Goal: Obtain resource: Obtain resource

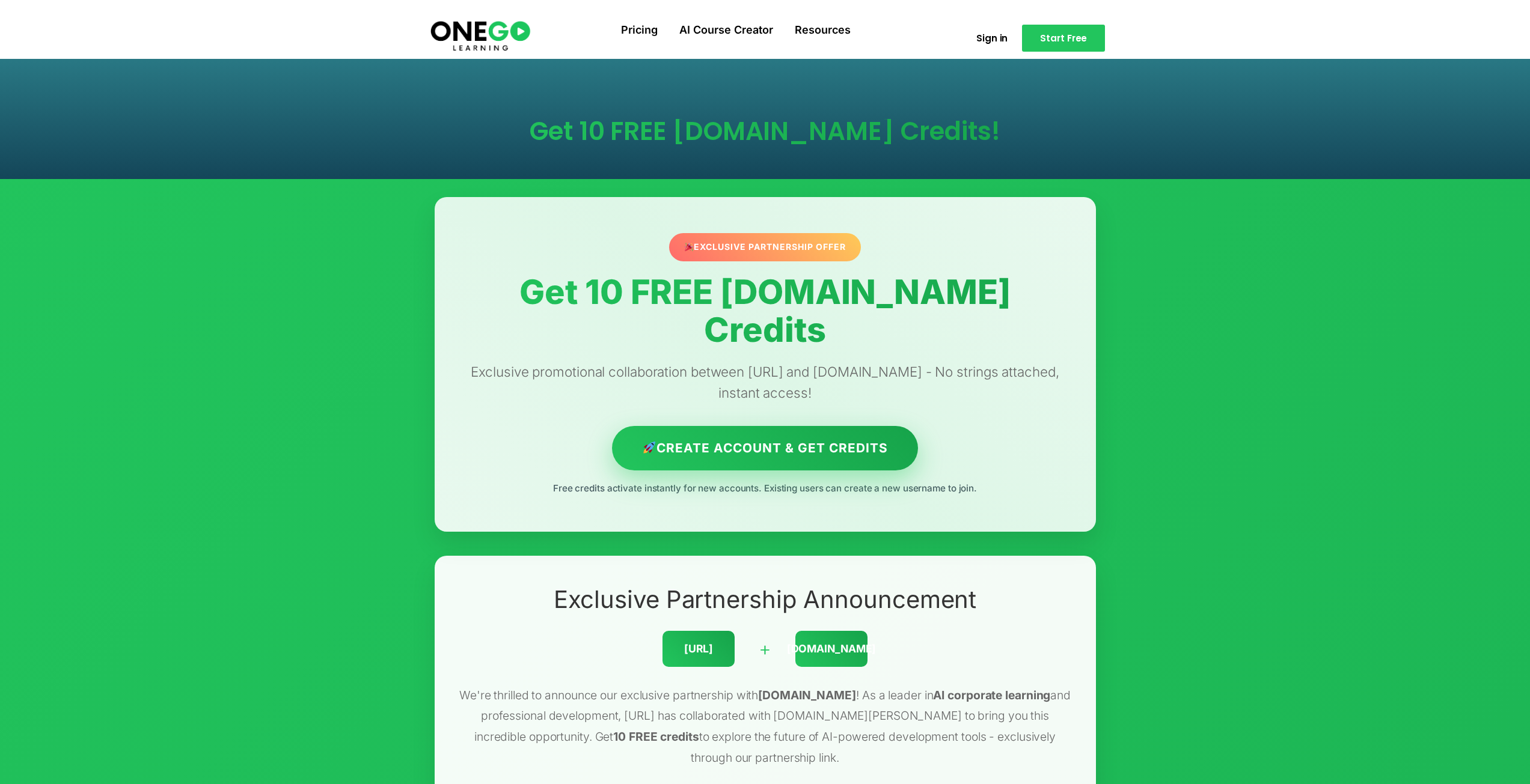
click at [787, 426] on link "Create Account & Get Credits" at bounding box center [765, 448] width 306 height 44
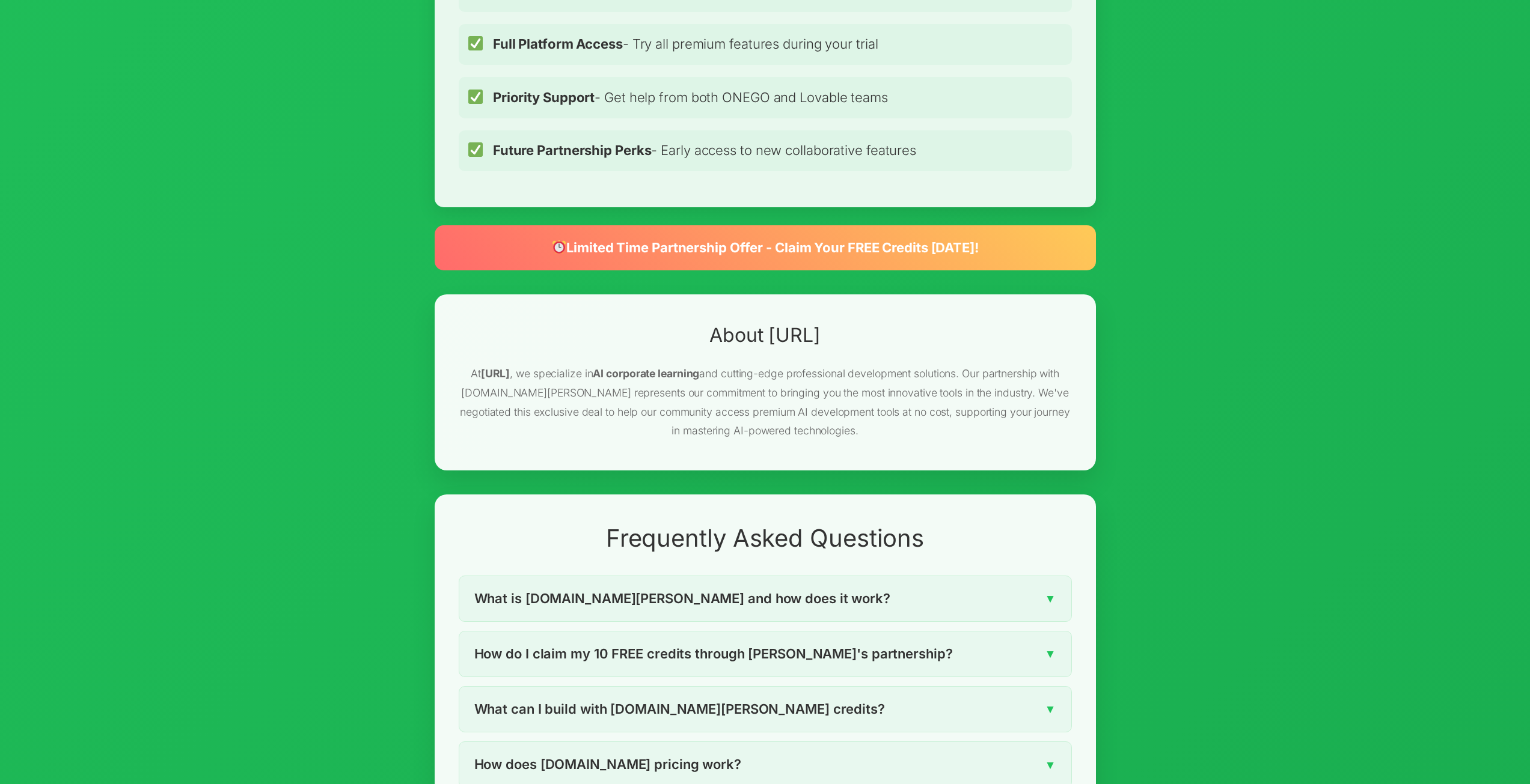
scroll to position [1622, 0]
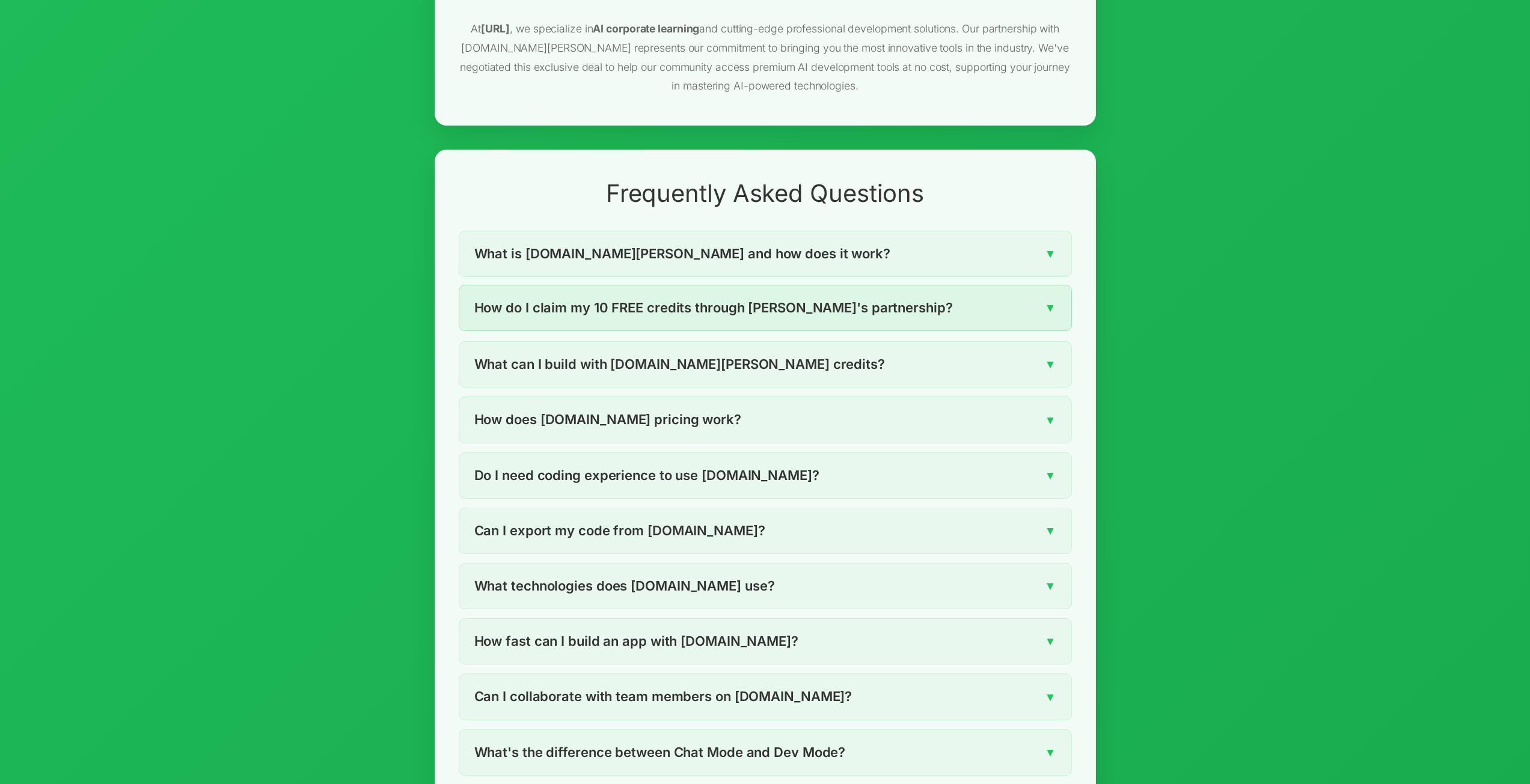
click at [784, 298] on span "How do I claim my 10 FREE credits through [PERSON_NAME]'s partnership?" at bounding box center [713, 307] width 479 height 21
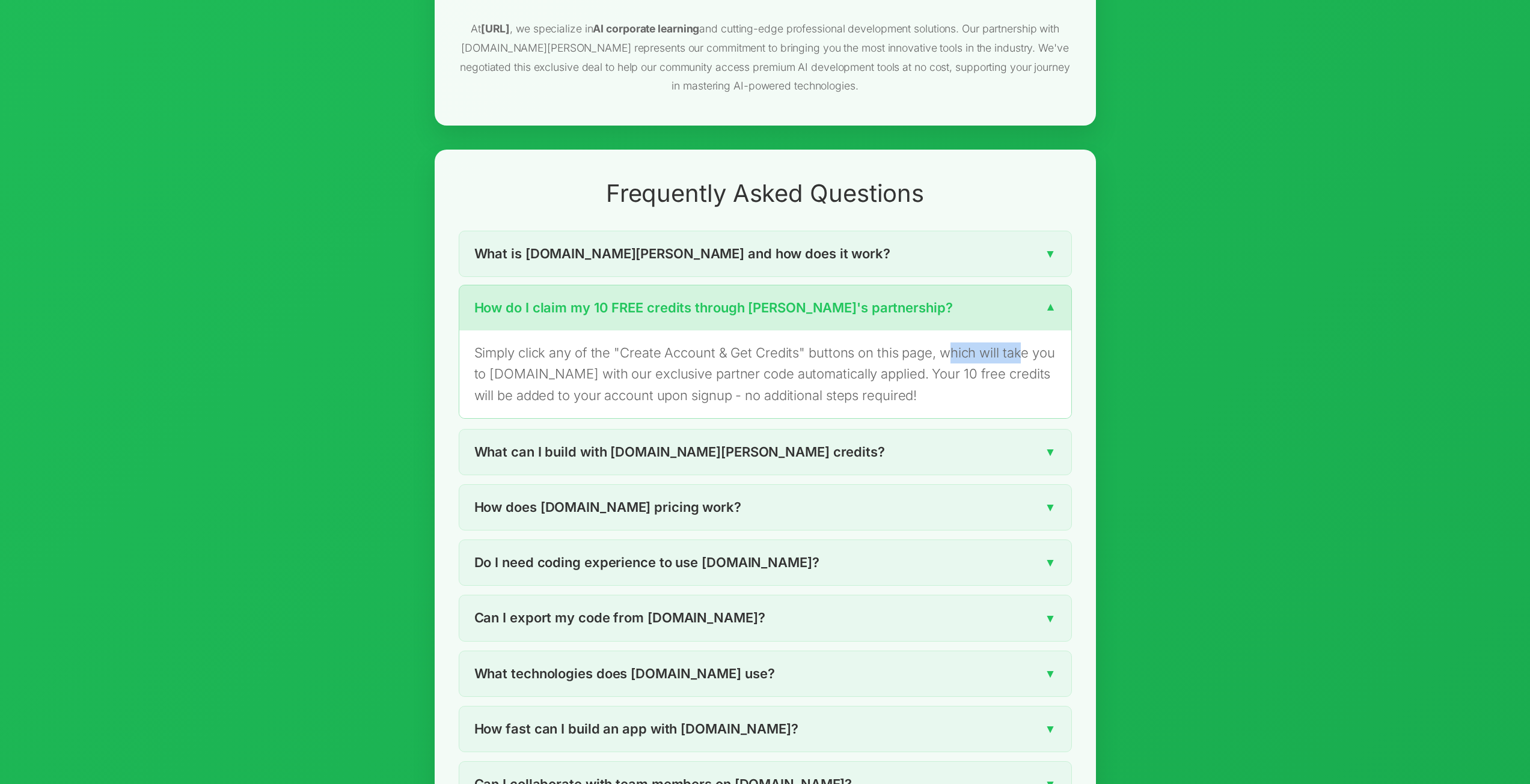
drag, startPoint x: 954, startPoint y: 294, endPoint x: 1018, endPoint y: 298, distance: 64.1
click at [1018, 343] on p "Simply click any of the "Create Account & Get Credits" buttons on this page, wh…" at bounding box center [765, 374] width 582 height 63
click at [899, 343] on p "Simply click any of the "Create Account & Get Credits" buttons on this page, wh…" at bounding box center [765, 374] width 582 height 63
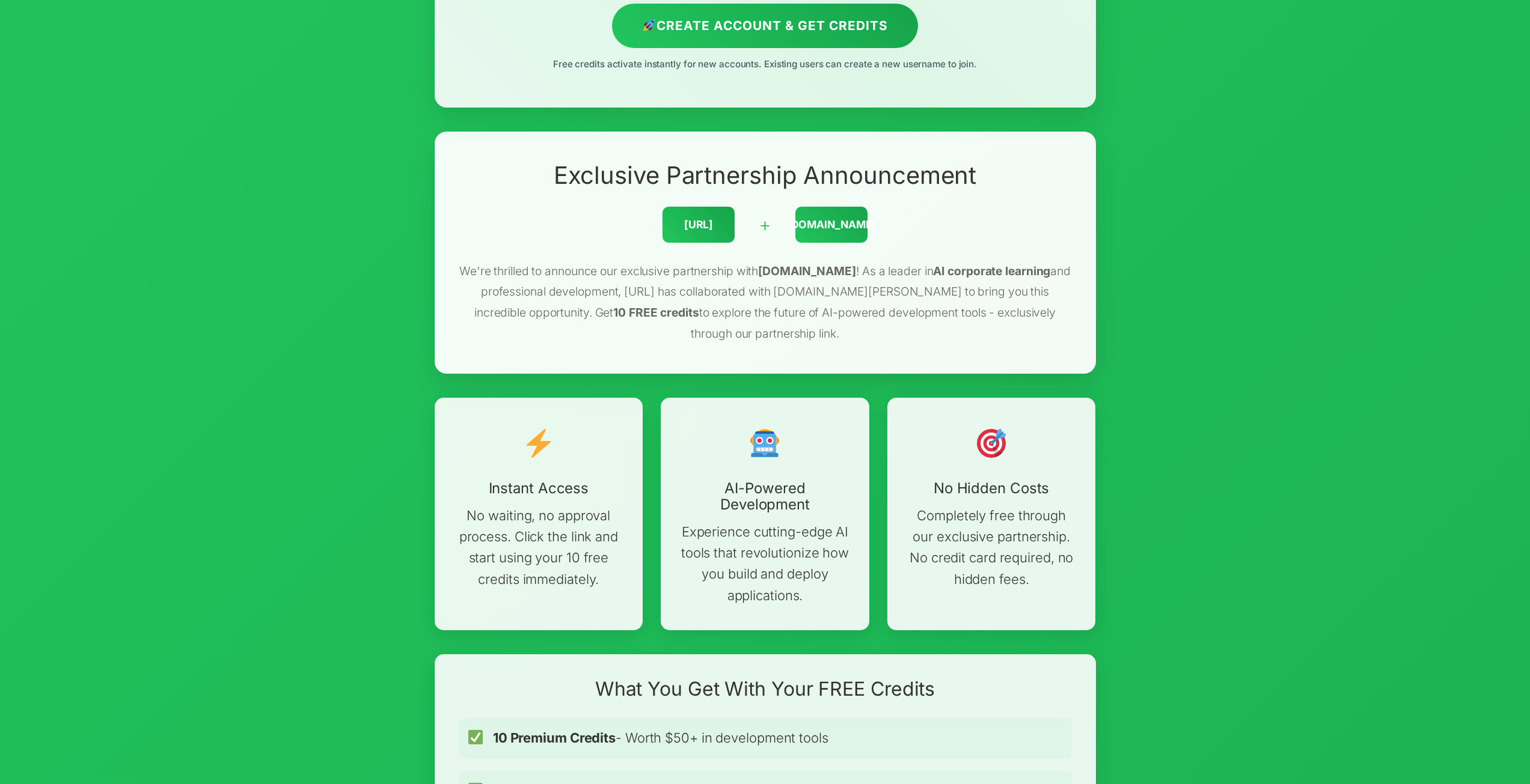
scroll to position [0, 0]
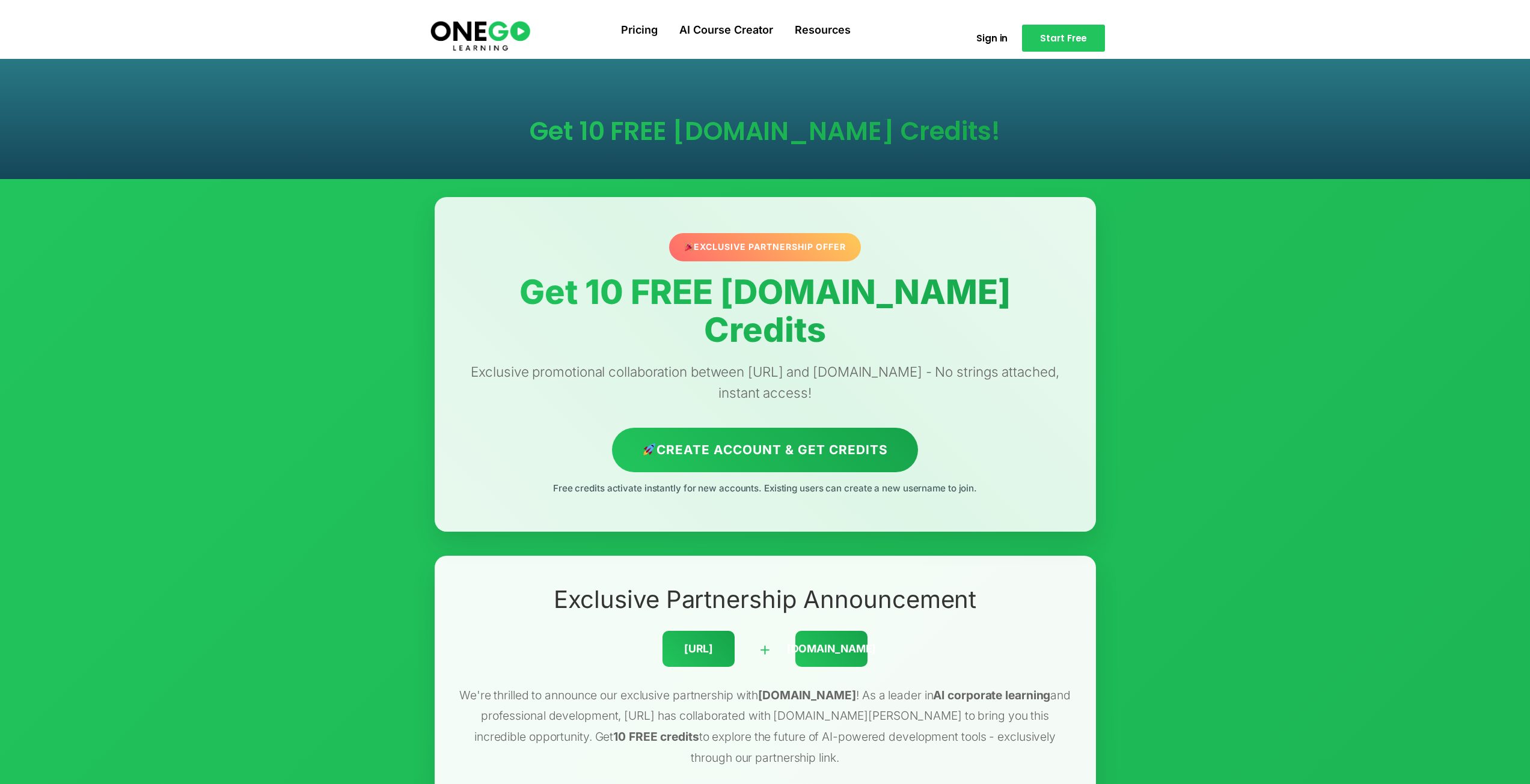
click at [762, 251] on div "Exclusive Partnership Offer" at bounding box center [765, 247] width 192 height 28
click at [758, 426] on link "Create Account & Get Credits" at bounding box center [765, 448] width 306 height 44
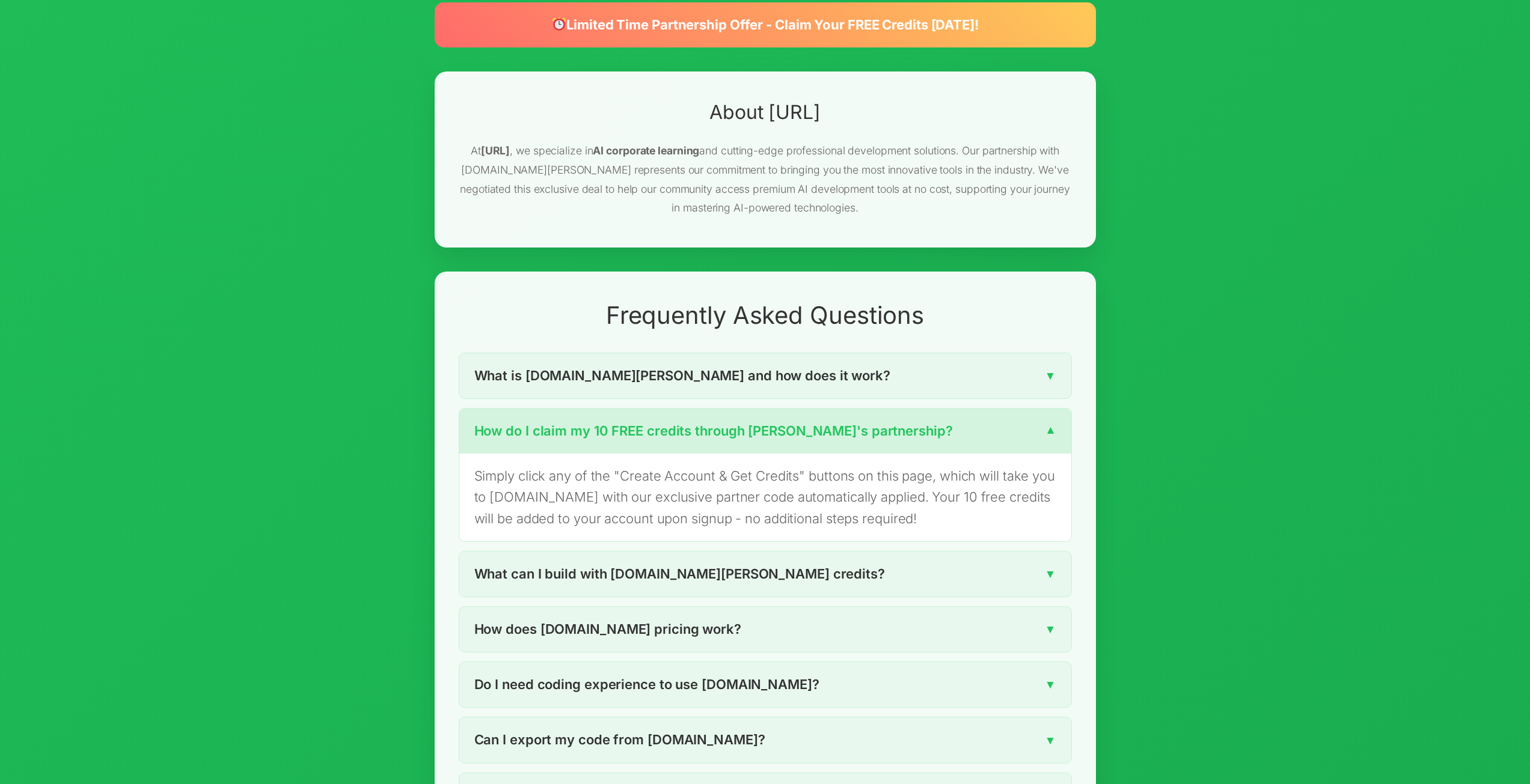
scroll to position [1502, 0]
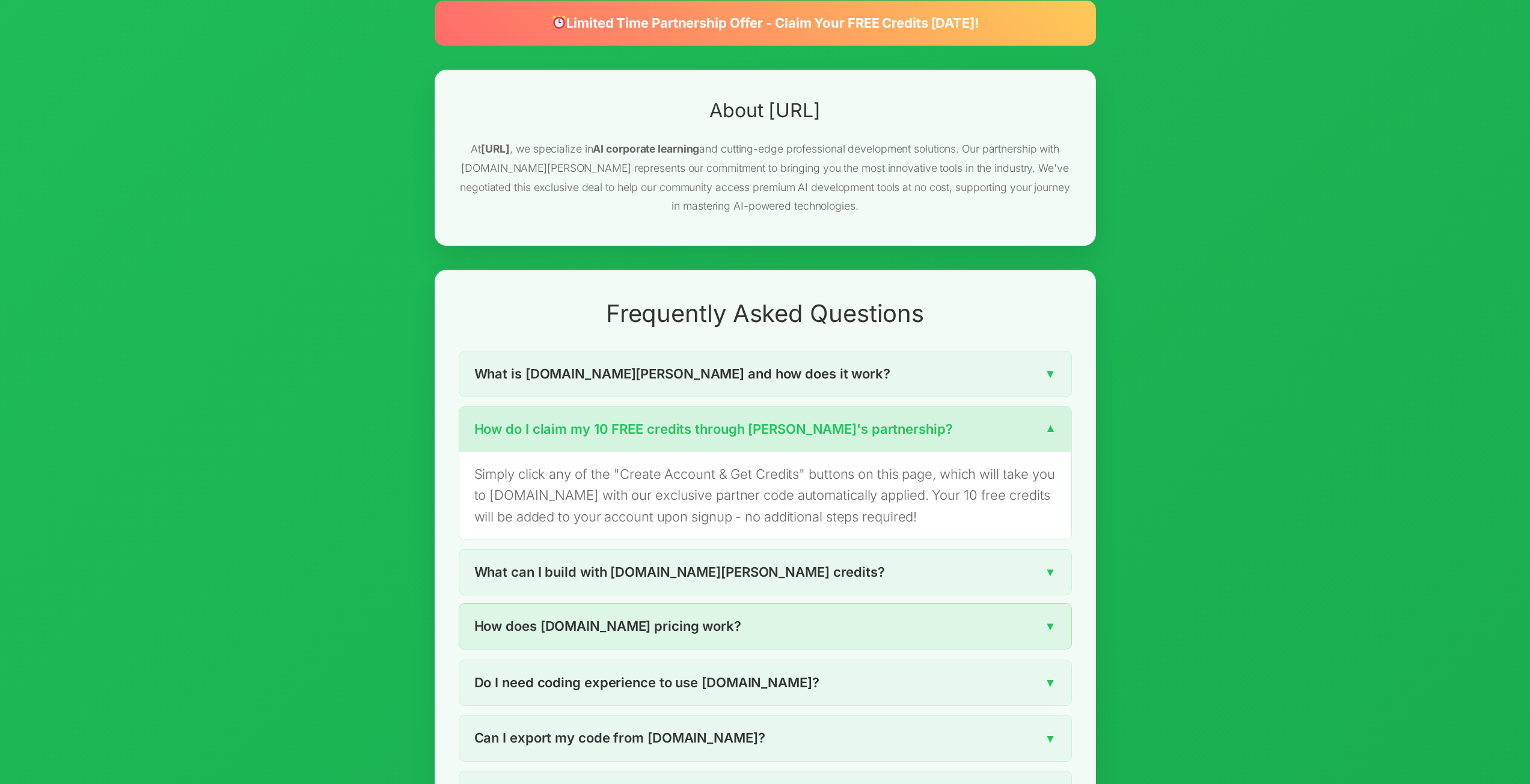
click at [742, 604] on div "How does [DOMAIN_NAME] pricing work? ▼" at bounding box center [765, 627] width 612 height 45
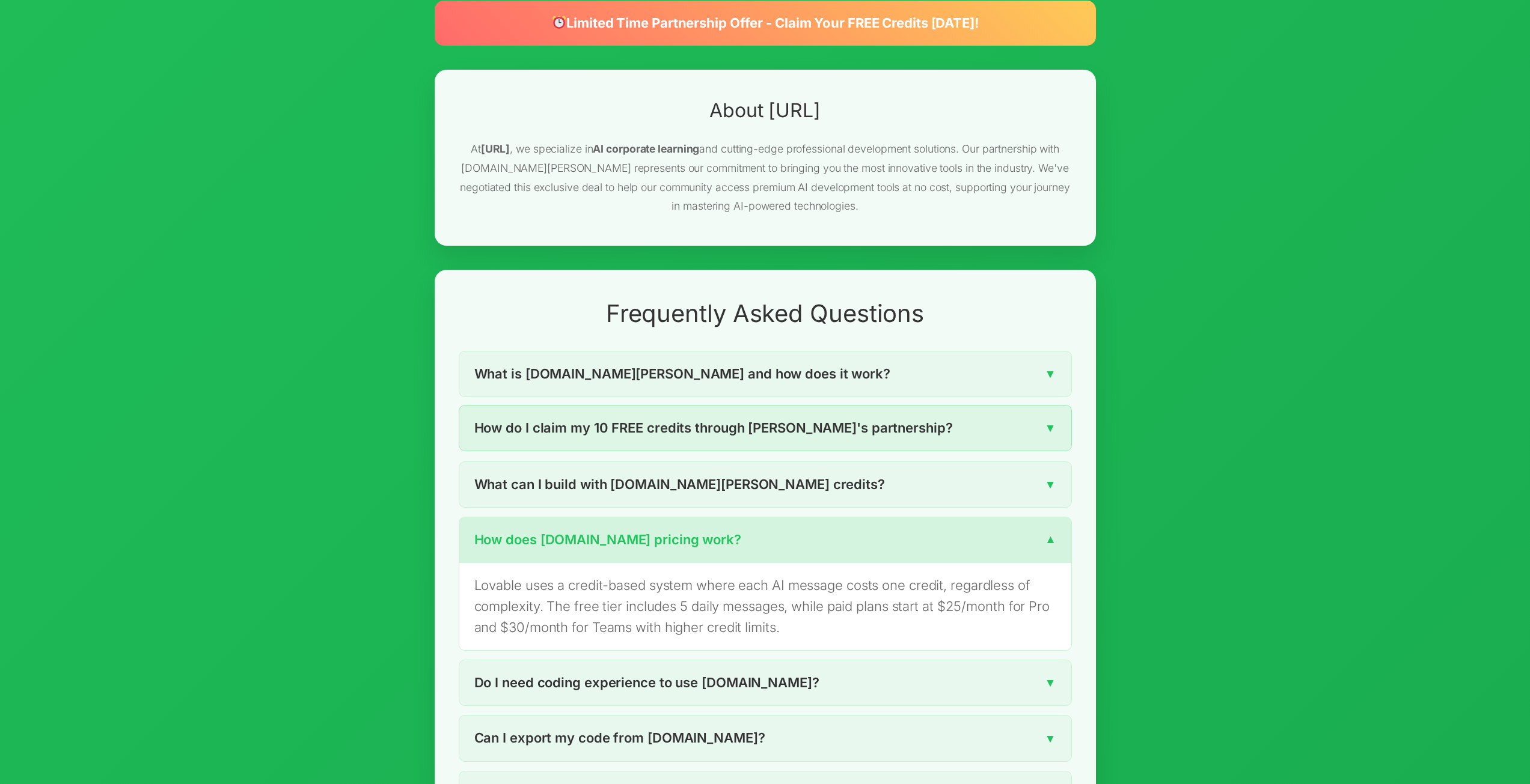
click at [727, 405] on div "How do I claim my 10 FREE credits through [PERSON_NAME]'s partnership? ▼" at bounding box center [765, 428] width 612 height 45
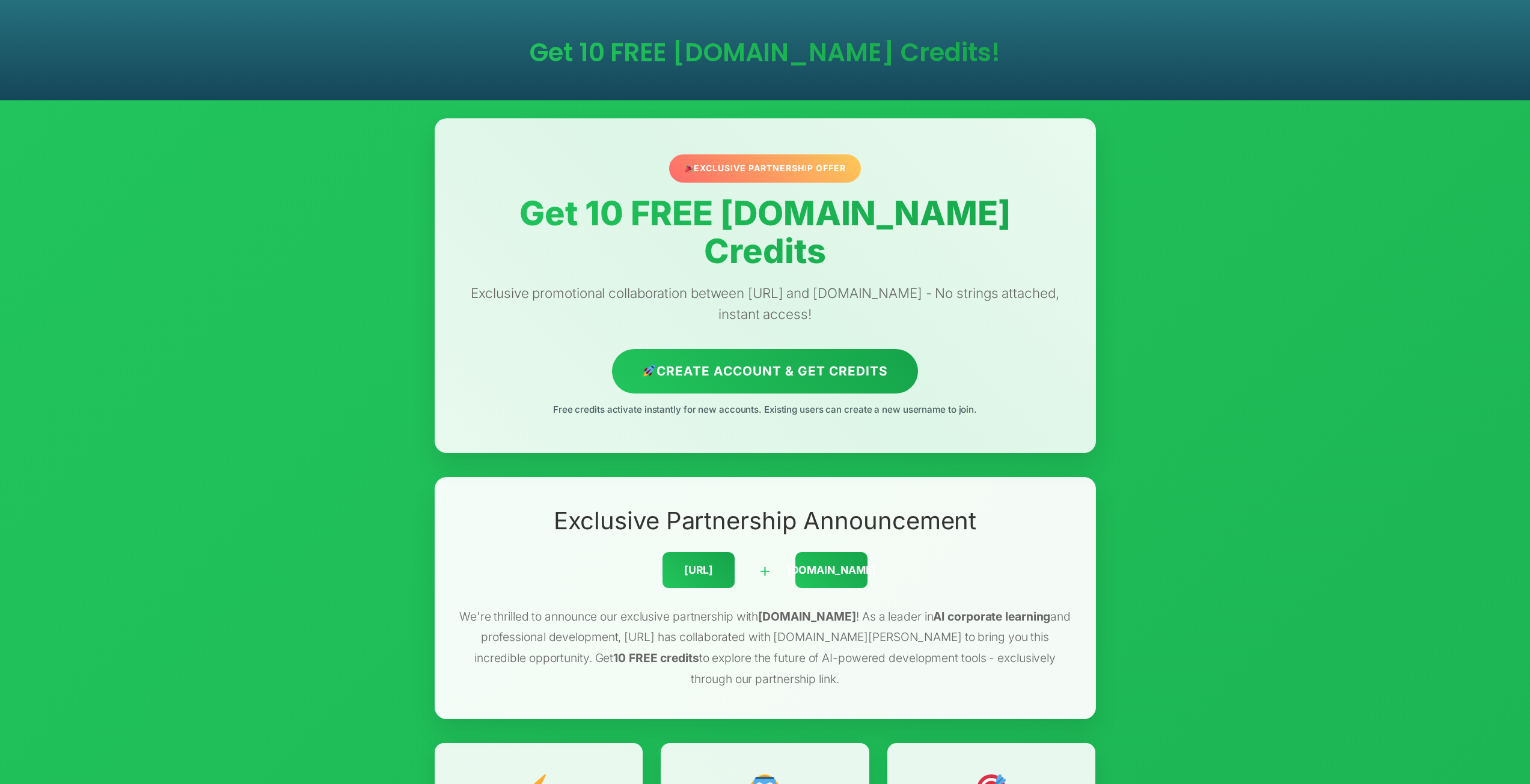
scroll to position [0, 0]
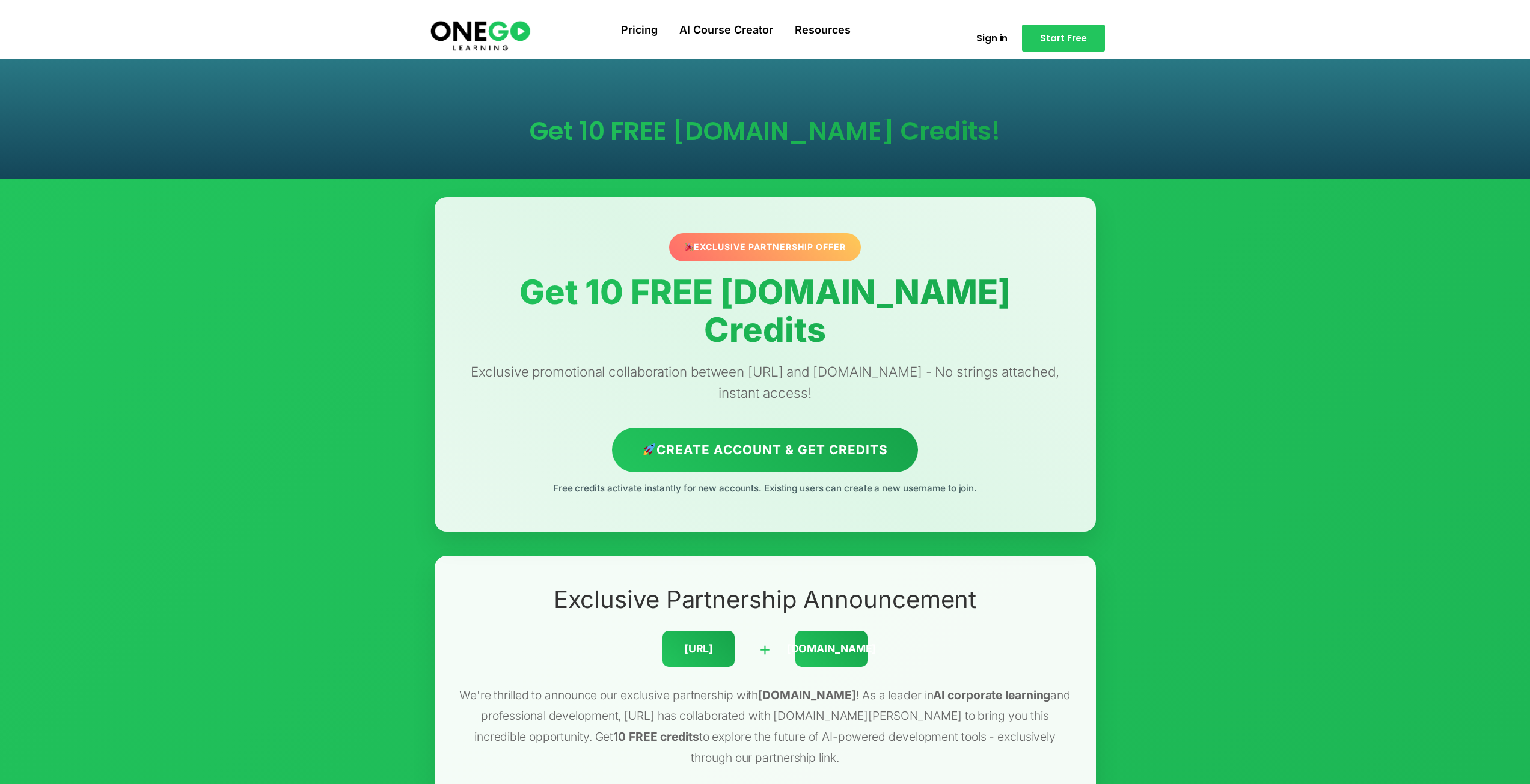
click at [730, 248] on div "Exclusive Partnership Offer" at bounding box center [765, 247] width 192 height 28
drag, startPoint x: 703, startPoint y: 248, endPoint x: 880, endPoint y: 260, distance: 177.4
click at [880, 257] on div "Exclusive Partnership Offer Get 10 FREE [DOMAIN_NAME] Credits Exclusive promoti…" at bounding box center [765, 364] width 661 height 335
drag, startPoint x: 876, startPoint y: 352, endPoint x: 854, endPoint y: 375, distance: 31.8
click at [876, 361] on p "Exclusive promotional collaboration between [URL] and [DOMAIN_NAME] - No string…" at bounding box center [765, 383] width 613 height 43
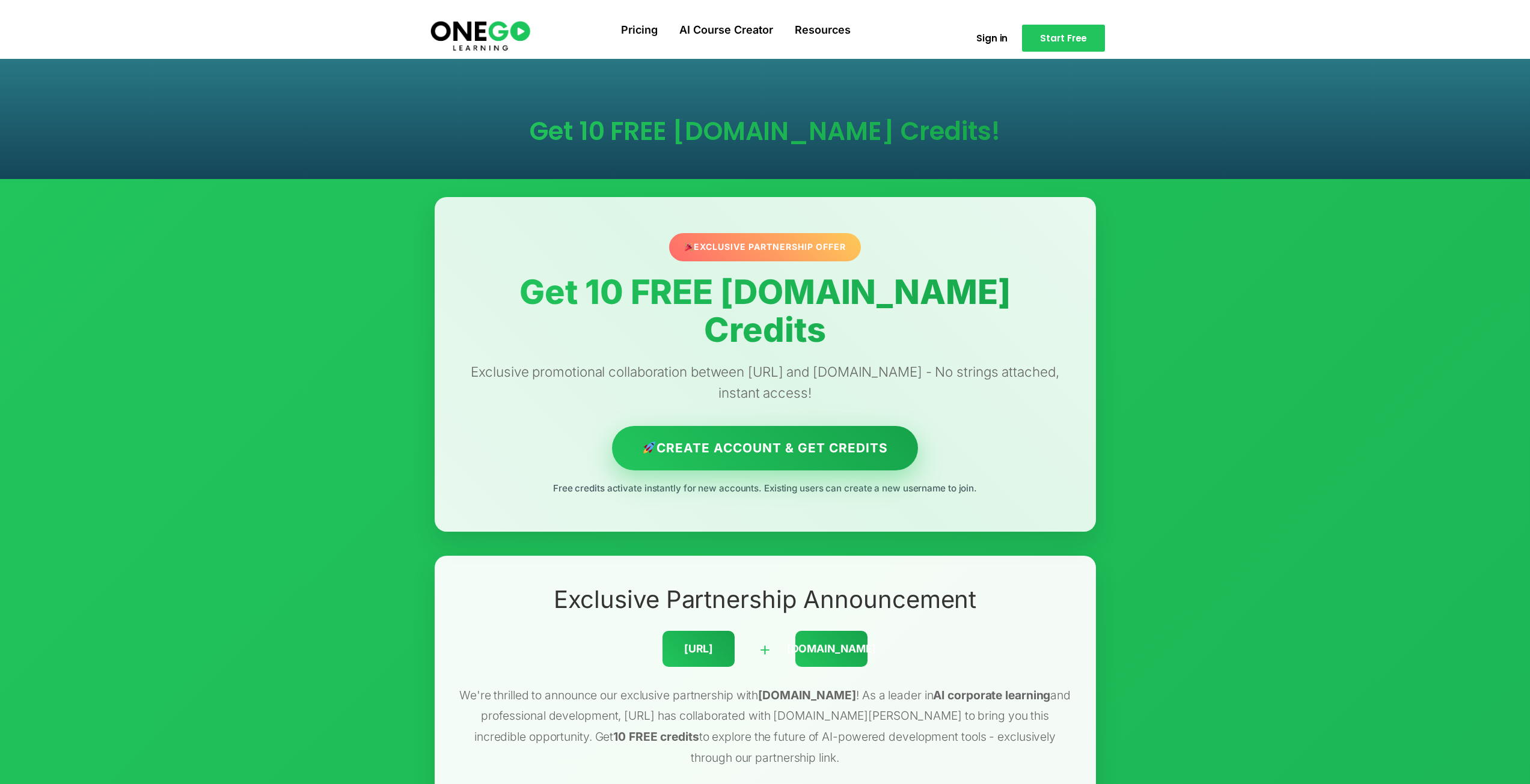
click at [835, 426] on link "Create Account & Get Credits" at bounding box center [765, 448] width 306 height 44
